Goal: Task Accomplishment & Management: Use online tool/utility

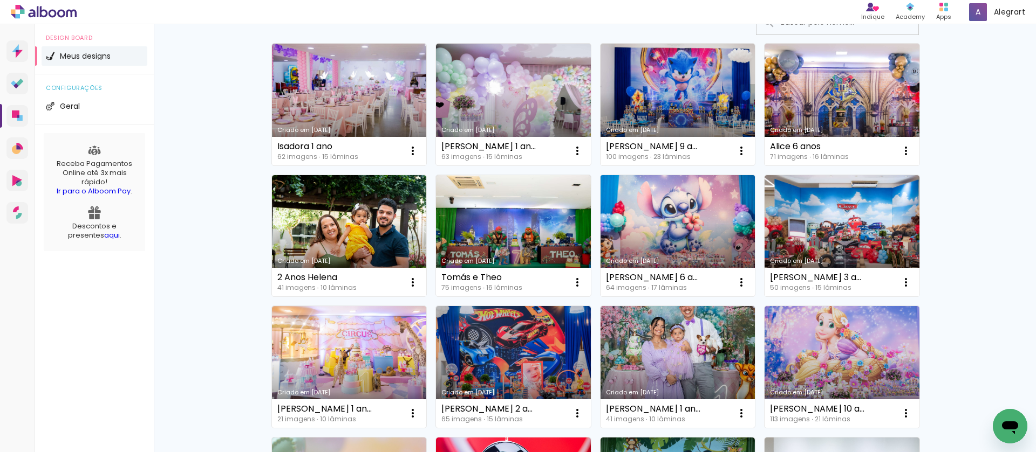
scroll to position [132, 0]
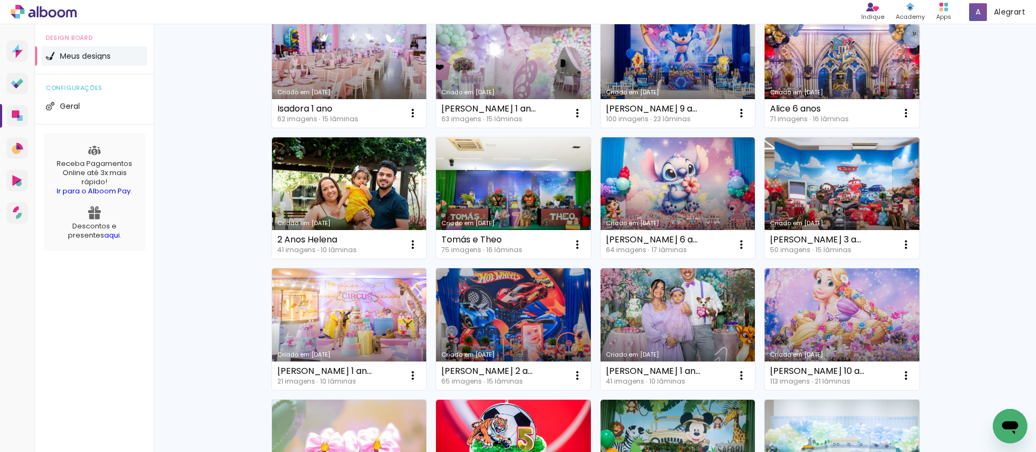
click at [833, 314] on link "Criado em [DATE]" at bounding box center [841, 330] width 155 height 122
